Goal: Book appointment/travel/reservation

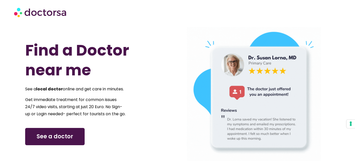
click at [65, 141] on span "See a doctor" at bounding box center [55, 137] width 37 height 8
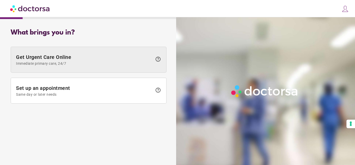
click at [150, 60] on span "Get Urgent Care Online Immediate primary care, 24/7" at bounding box center [84, 59] width 136 height 11
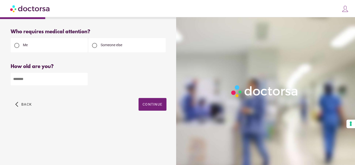
click at [33, 83] on input "number" at bounding box center [49, 79] width 77 height 12
type input "**"
click at [152, 106] on span "Continue" at bounding box center [152, 104] width 20 height 4
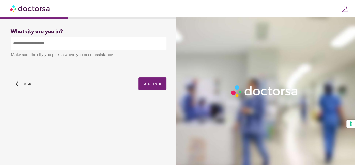
click at [44, 45] on input "text" at bounding box center [89, 43] width 156 height 12
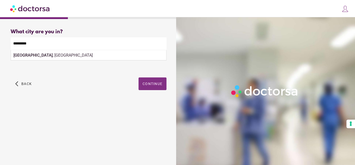
click at [152, 86] on span "button" at bounding box center [152, 83] width 28 height 13
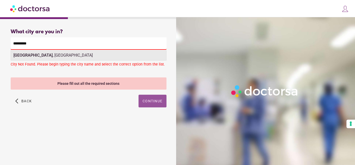
click at [65, 57] on div "The Hague , Netherlands" at bounding box center [88, 55] width 155 height 10
type input "**********"
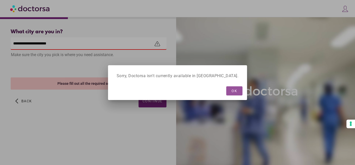
click at [232, 89] on span "OK" at bounding box center [235, 91] width 6 height 4
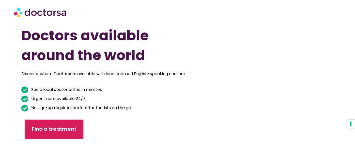
click at [60, 128] on span "Find a treatment" at bounding box center [54, 129] width 45 height 7
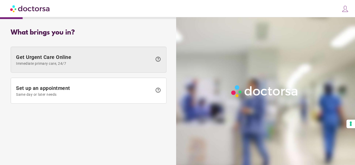
click at [141, 62] on span "Immediate primary care, 24/7" at bounding box center [84, 63] width 136 height 4
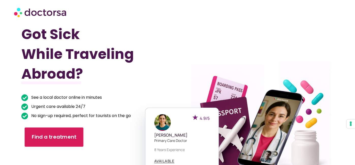
click at [68, 135] on span "Find a treatment" at bounding box center [54, 137] width 45 height 7
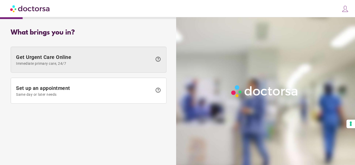
click at [158, 61] on span "help" at bounding box center [158, 59] width 6 height 6
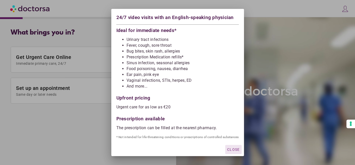
click at [233, 150] on span "Close" at bounding box center [233, 150] width 12 height 4
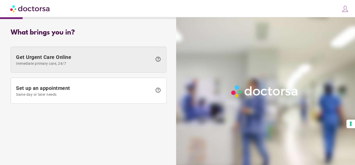
click at [135, 53] on span at bounding box center [88, 59] width 155 height 25
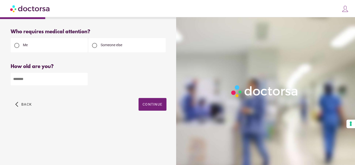
click at [62, 83] on input "number" at bounding box center [49, 79] width 77 height 12
type input "**"
click at [151, 105] on span "Continue" at bounding box center [152, 104] width 20 height 4
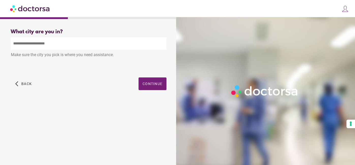
click at [56, 41] on input "text" at bounding box center [89, 43] width 156 height 12
type input "**********"
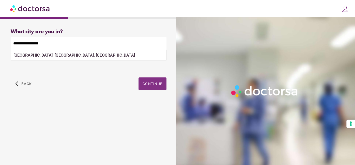
click at [154, 81] on span "button" at bounding box center [152, 83] width 28 height 13
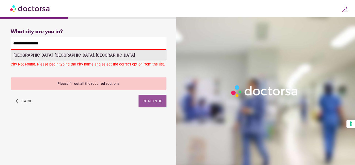
click at [51, 56] on div "Verona, VR, Italy" at bounding box center [88, 55] width 155 height 10
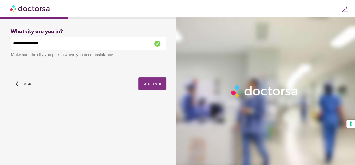
click at [154, 84] on span "Continue" at bounding box center [152, 84] width 20 height 4
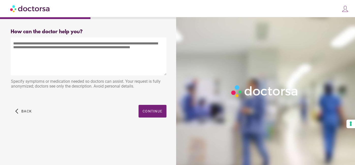
click at [57, 53] on textarea at bounding box center [89, 56] width 156 height 38
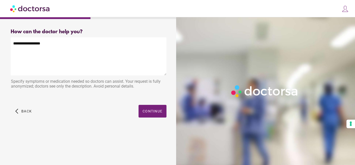
type textarea "**********"
click at [157, 111] on span "Continue" at bounding box center [152, 111] width 20 height 4
